Goal: Information Seeking & Learning: Compare options

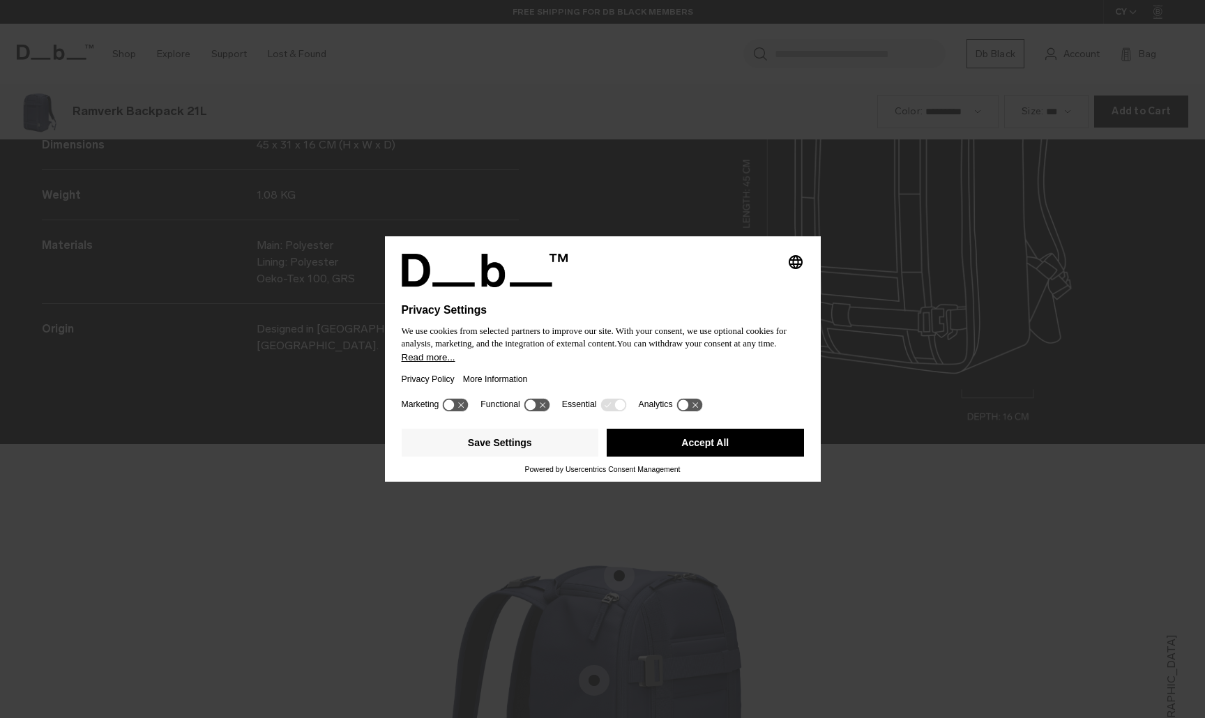
scroll to position [2155, 0]
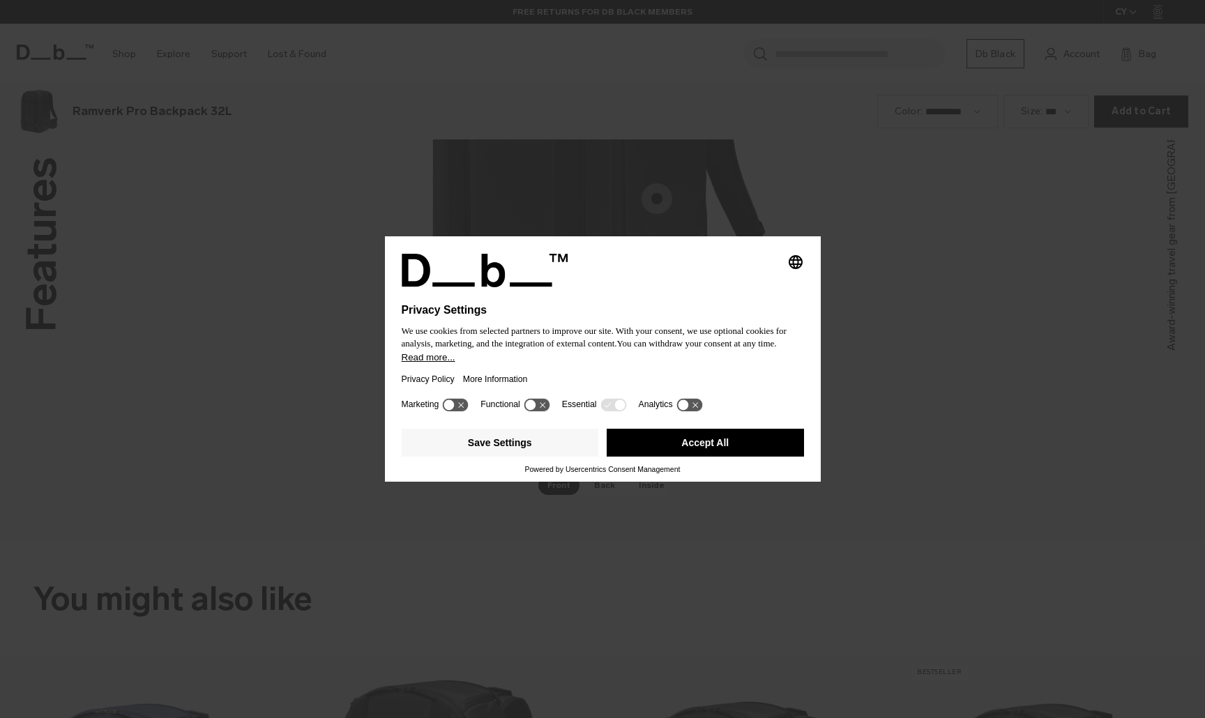
scroll to position [2155, 0]
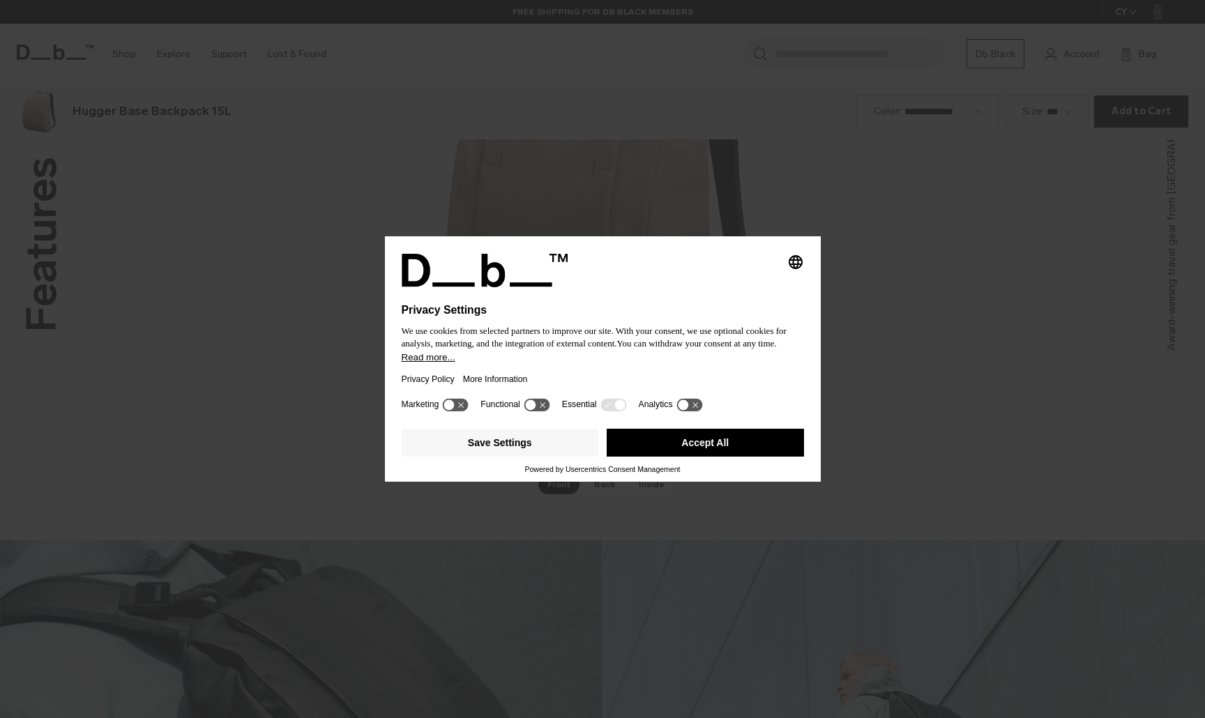
scroll to position [2155, 0]
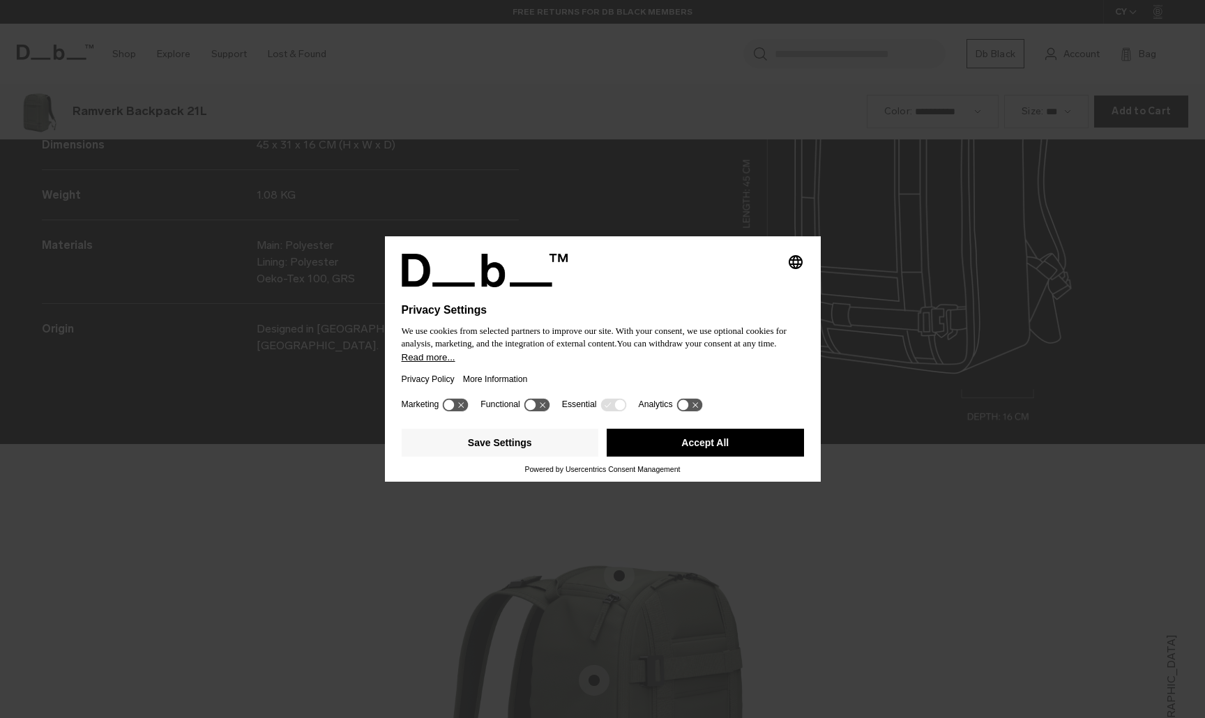
scroll to position [2155, 0]
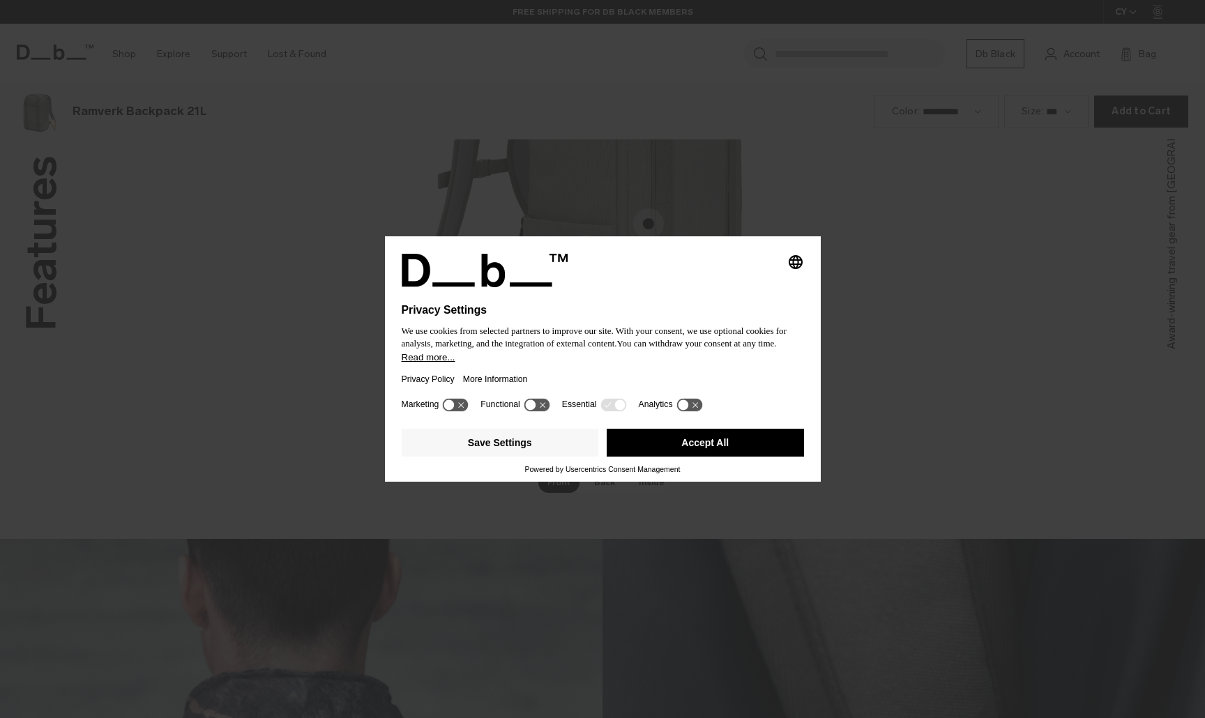
scroll to position [2155, 0]
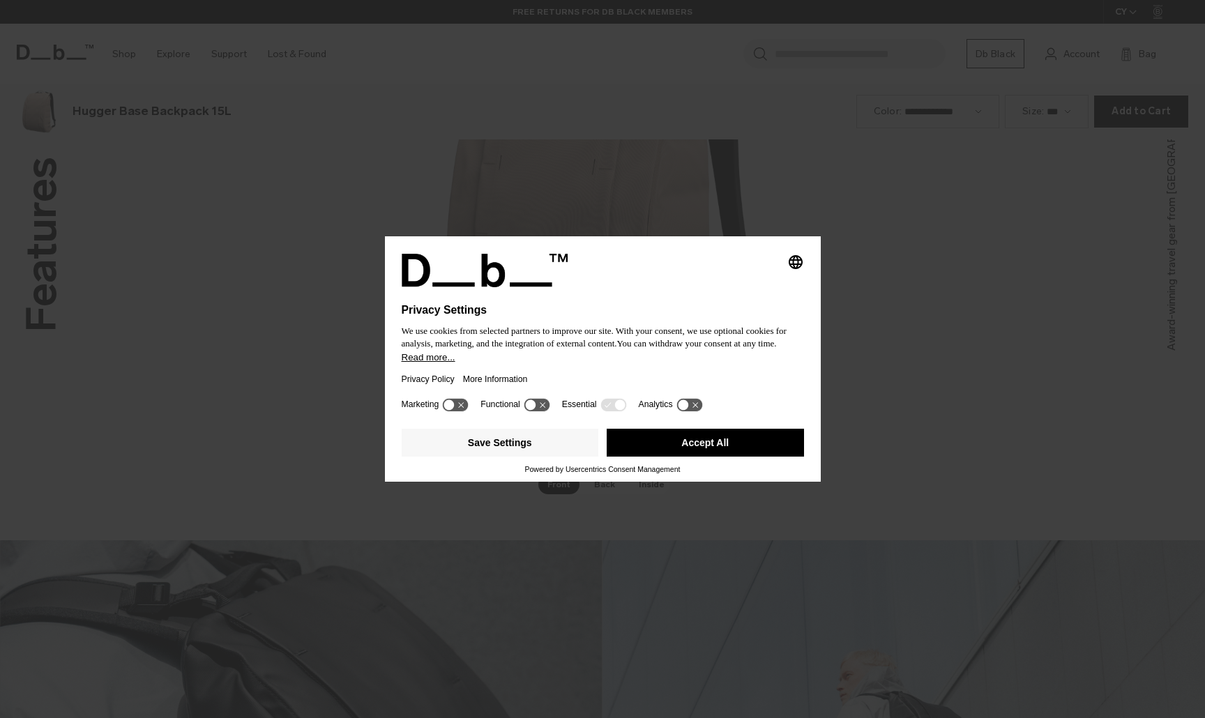
scroll to position [2155, 0]
